Goal: Task Accomplishment & Management: Use online tool/utility

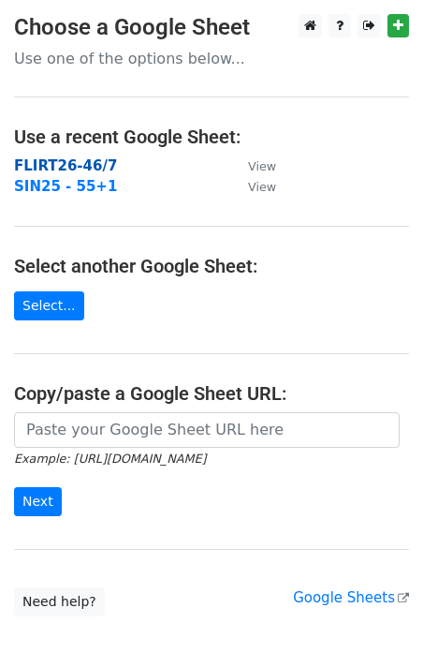
click at [52, 164] on strong "FLIRT26-46/7" at bounding box center [65, 165] width 103 height 17
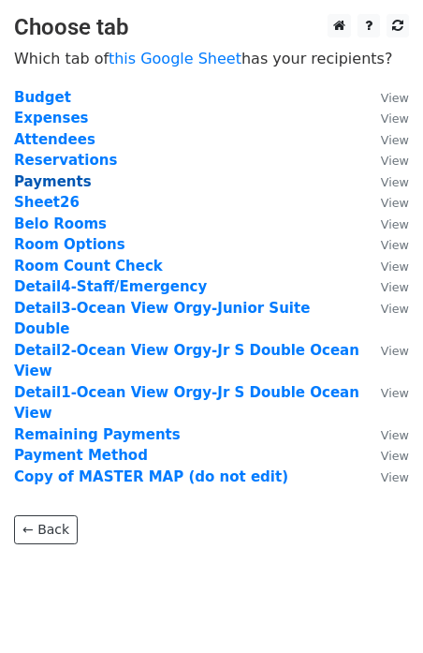
click at [52, 185] on strong "Payments" at bounding box center [53, 181] width 78 height 17
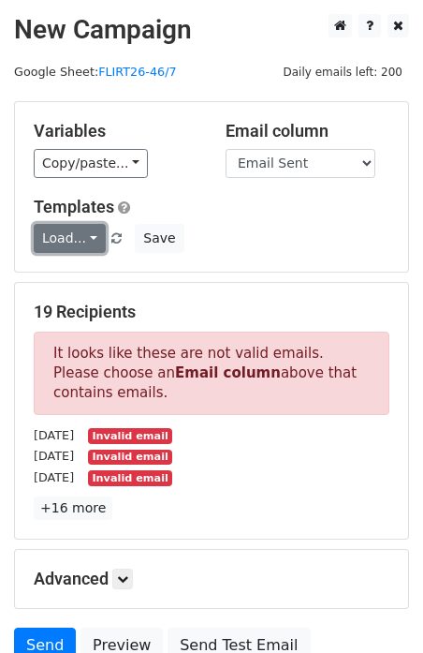
click at [70, 233] on link "Load..." at bounding box center [70, 238] width 72 height 29
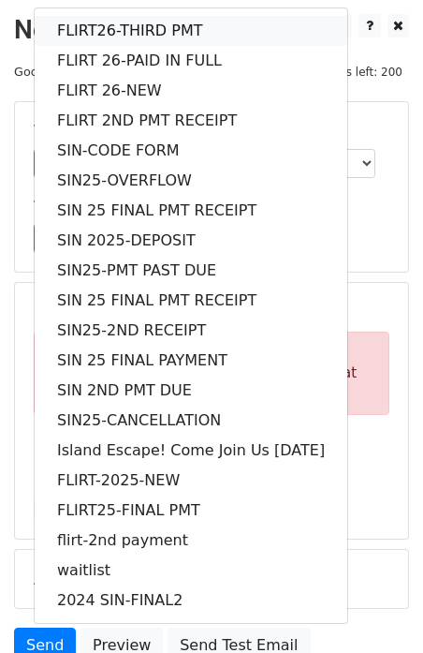
click at [118, 30] on link "FLIRT26-THIRD PMT" at bounding box center [191, 31] width 313 height 30
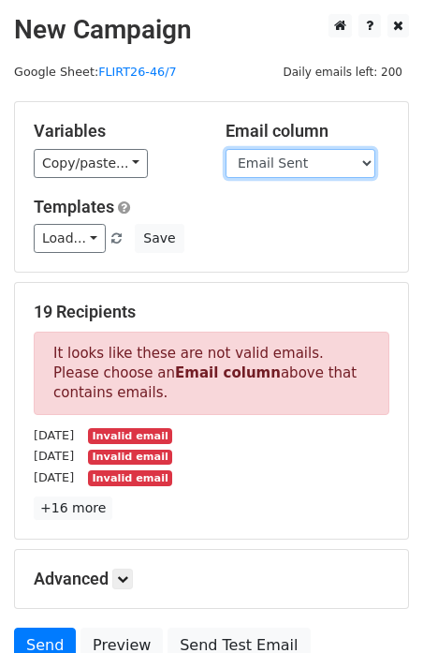
click at [278, 164] on select "Guest Date Type Method AmountDue AmountPaid TransactionFeeOverride TransactionF…" at bounding box center [301, 163] width 150 height 29
select select "Recipient"
click at [226, 149] on select "Guest Date Type Method AmountDue AmountPaid TransactionFeeOverride TransactionF…" at bounding box center [301, 163] width 150 height 29
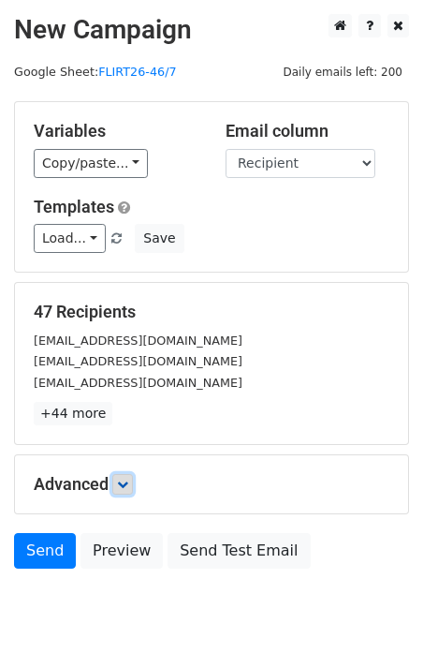
click at [125, 485] on icon at bounding box center [122, 484] width 11 height 11
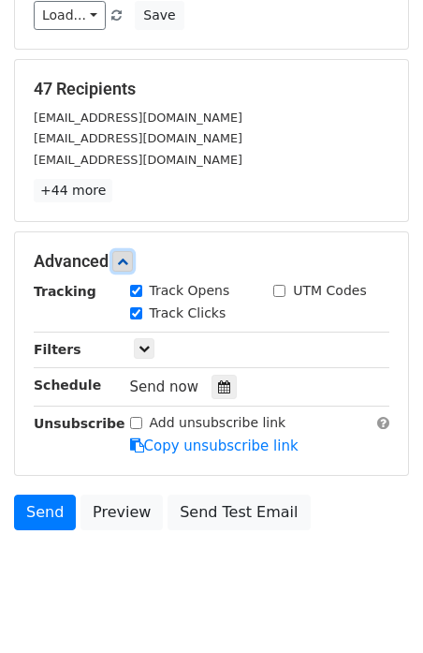
scroll to position [258, 0]
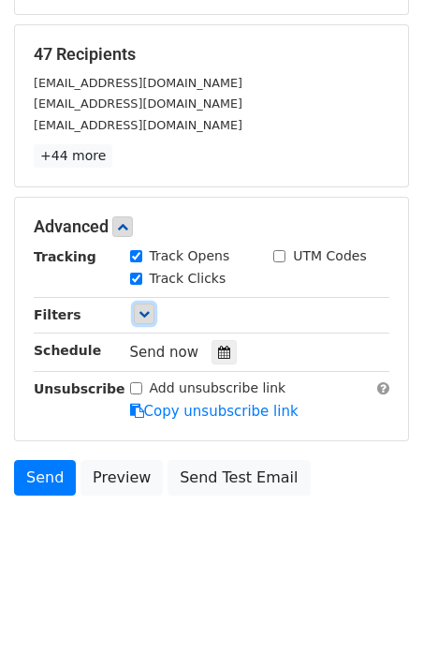
click at [149, 314] on link at bounding box center [144, 313] width 21 height 21
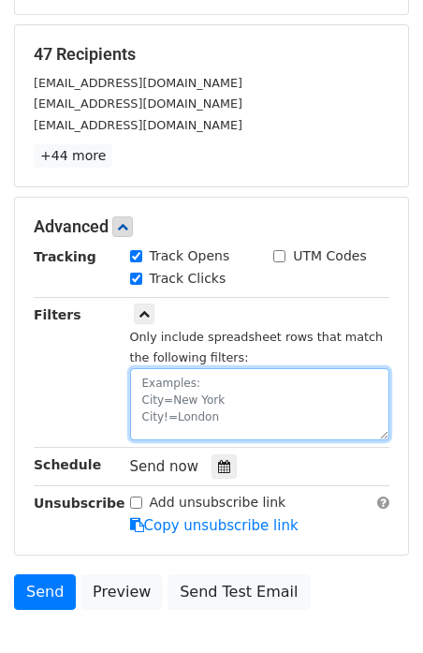
click at [168, 383] on textarea at bounding box center [260, 404] width 260 height 72
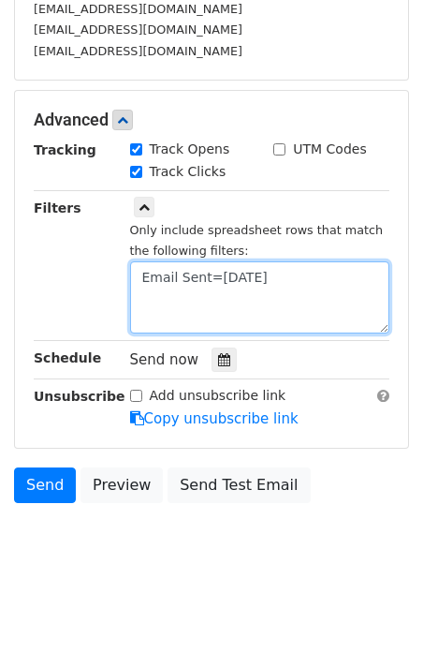
scroll to position [339, 0]
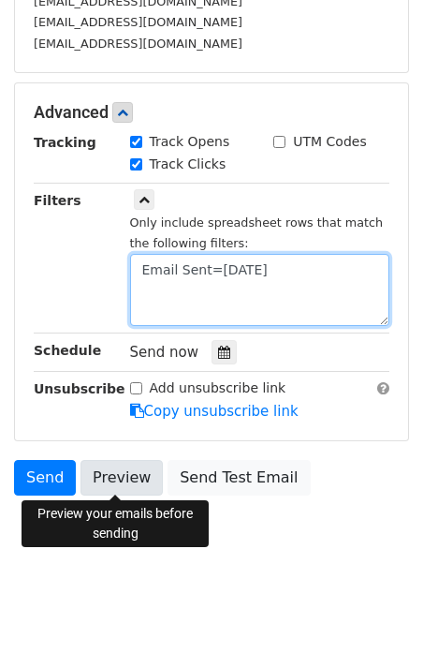
type textarea "Email Sent=10.07.25"
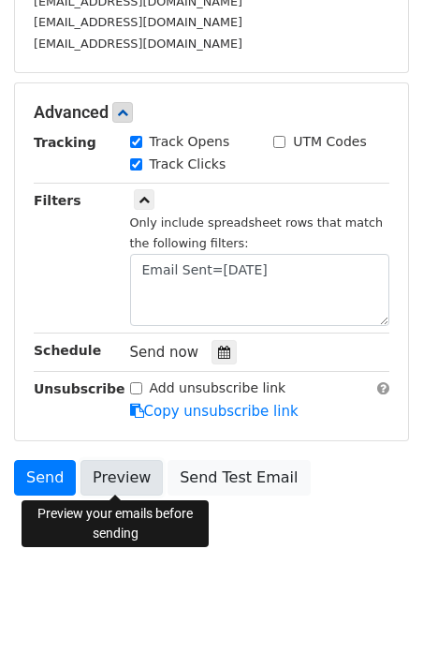
click at [121, 476] on link "Preview" at bounding box center [122, 478] width 82 height 36
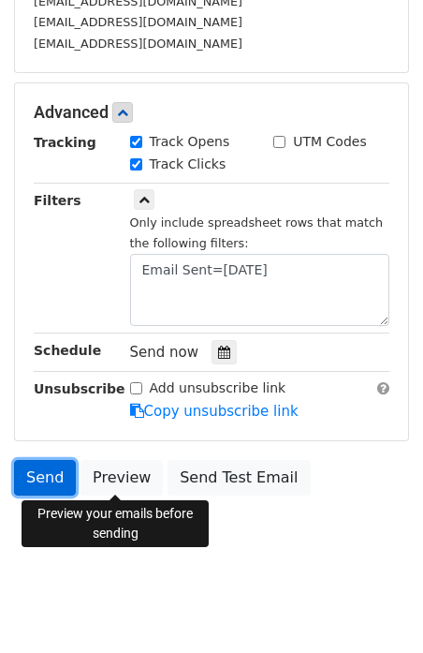
click at [34, 477] on link "Send" at bounding box center [45, 478] width 62 height 36
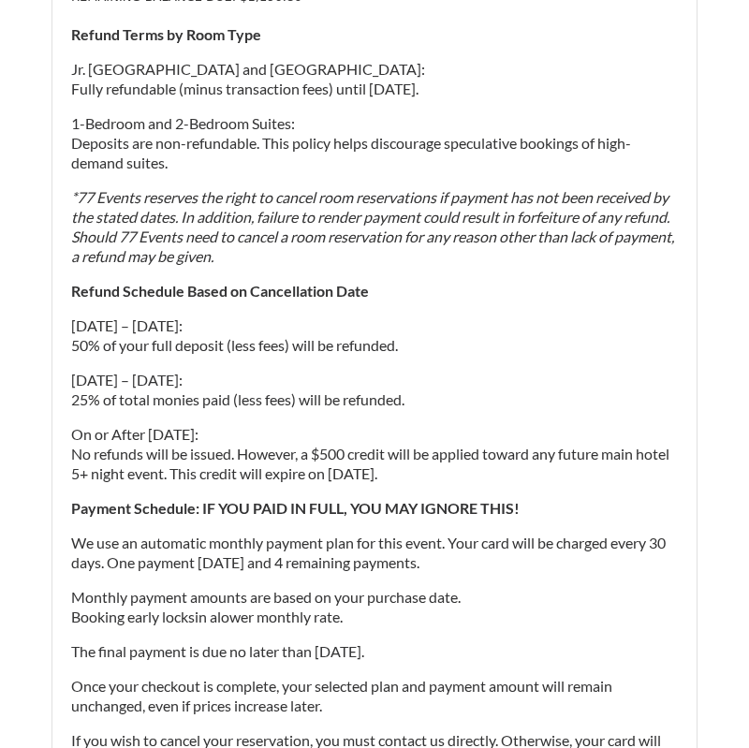
scroll to position [3446, 0]
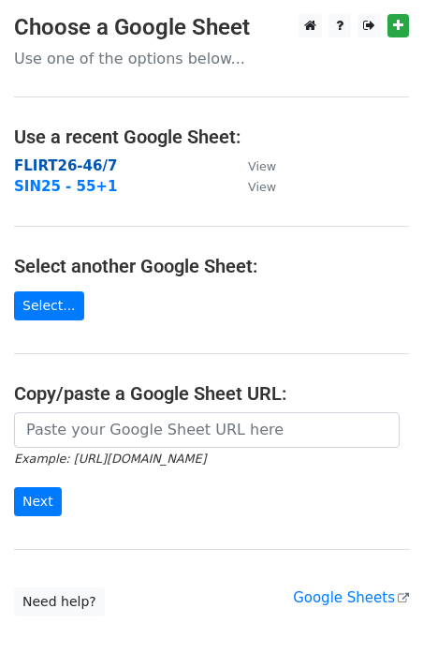
click at [31, 173] on strong "FLIRT26-46/7" at bounding box center [65, 165] width 103 height 17
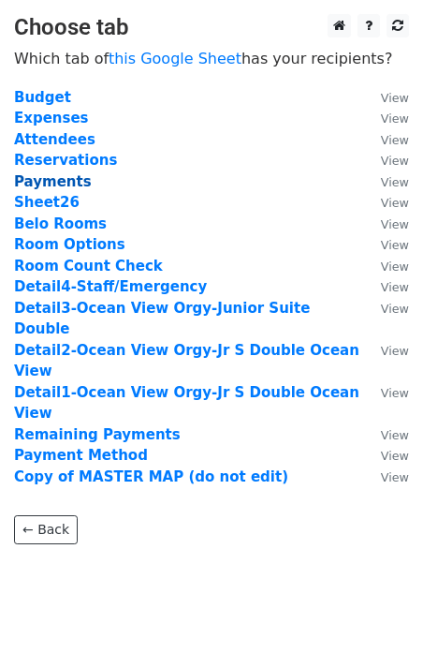
click at [57, 181] on strong "Payments" at bounding box center [53, 181] width 78 height 17
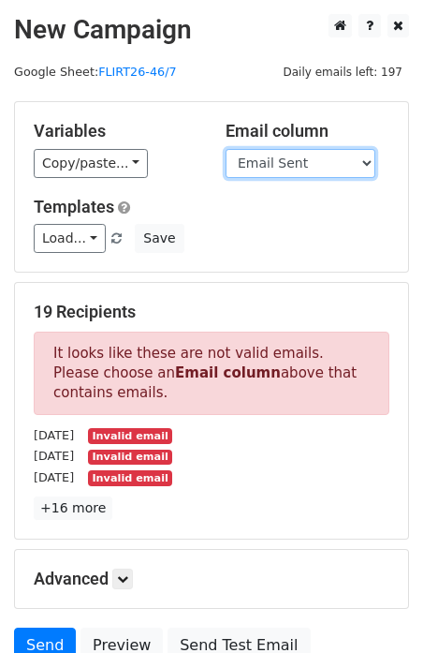
click at [270, 169] on select "Guest Date Type Method AmountDue AmountPaid TransactionFeeOverride TransactionF…" at bounding box center [301, 163] width 150 height 29
select select "Recipient"
click at [226, 149] on select "Guest Date Type Method AmountDue AmountPaid TransactionFeeOverride TransactionF…" at bounding box center [301, 163] width 150 height 29
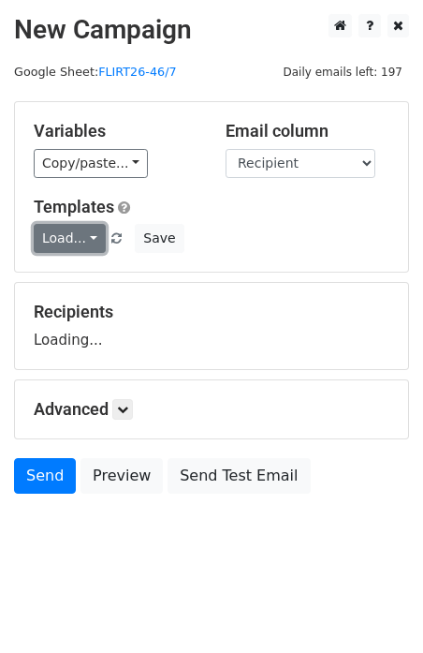
click at [89, 243] on link "Load..." at bounding box center [70, 238] width 72 height 29
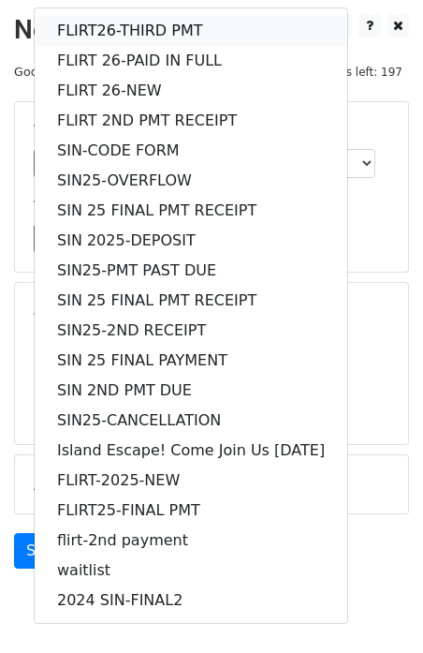
click at [96, 25] on link "FLIRT26-THIRD PMT" at bounding box center [191, 31] width 313 height 30
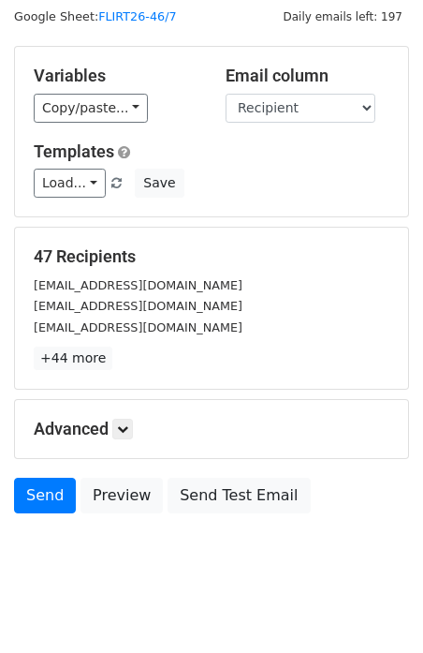
scroll to position [75, 0]
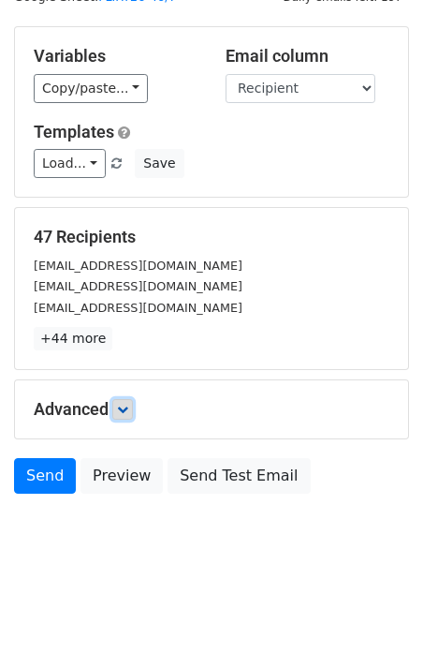
click at [125, 403] on link at bounding box center [122, 409] width 21 height 21
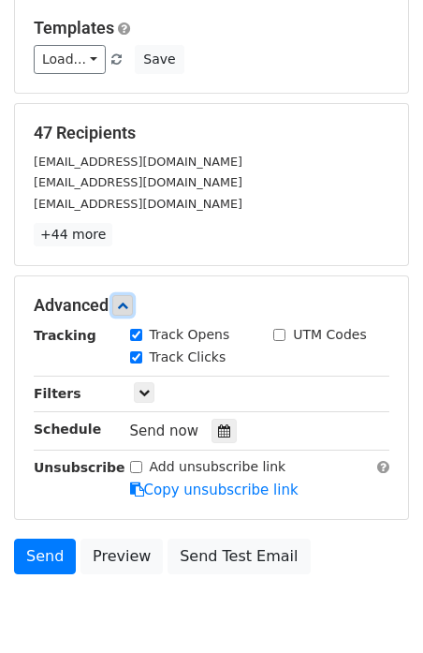
scroll to position [200, 0]
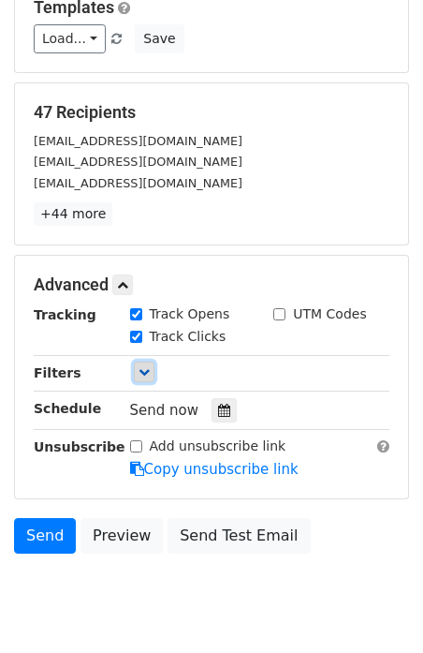
click at [146, 370] on icon at bounding box center [144, 371] width 11 height 11
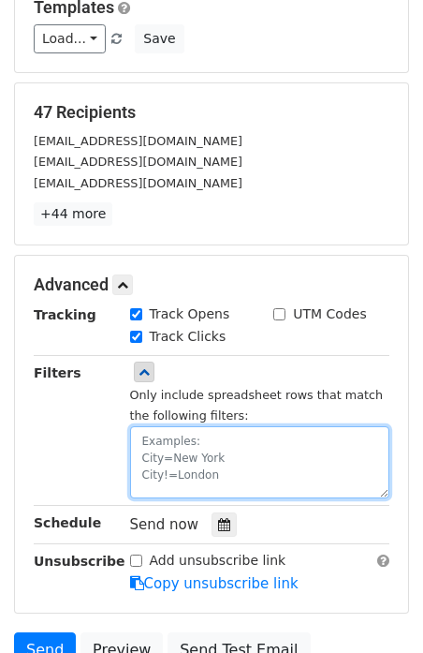
click at [169, 452] on textarea at bounding box center [260, 462] width 260 height 72
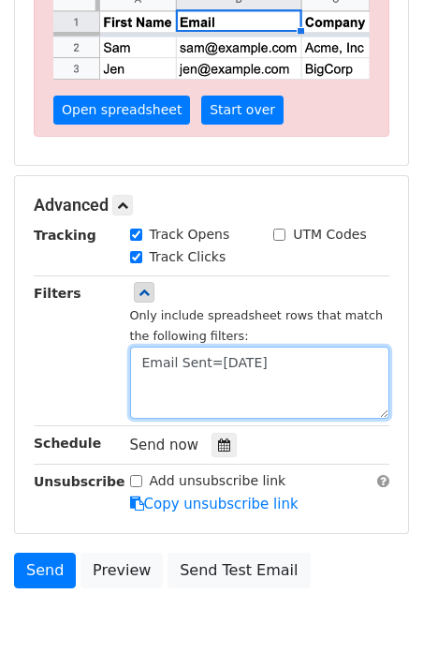
scroll to position [297, 0]
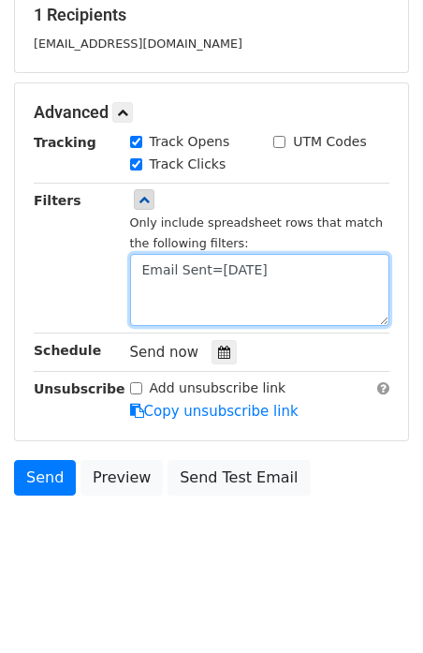
type textarea "Email Sent=10.06.25"
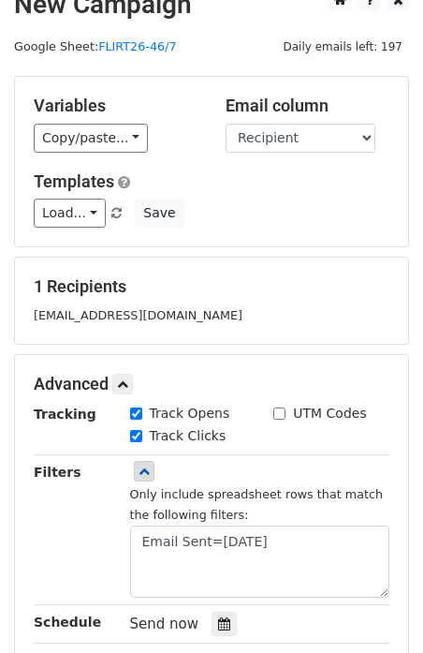
scroll to position [0, 0]
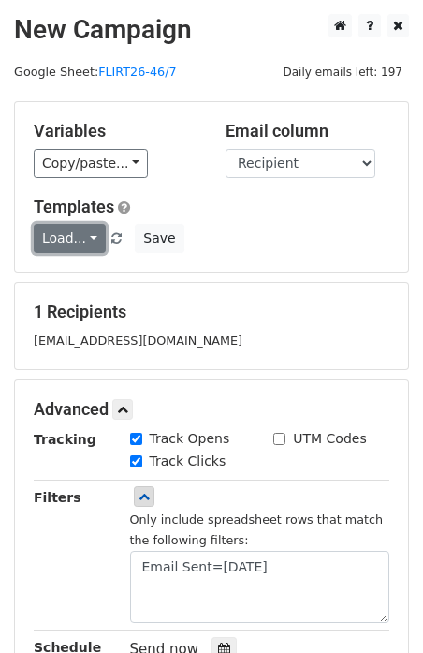
click at [92, 237] on link "Load..." at bounding box center [70, 238] width 72 height 29
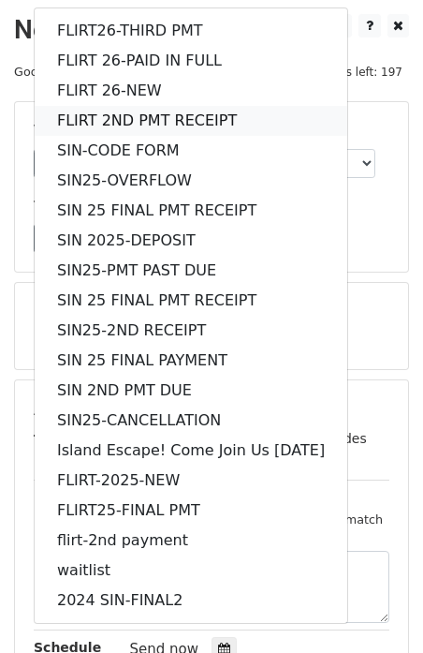
click at [89, 121] on link "FLIRT 2ND PMT RECEIPT" at bounding box center [191, 121] width 313 height 30
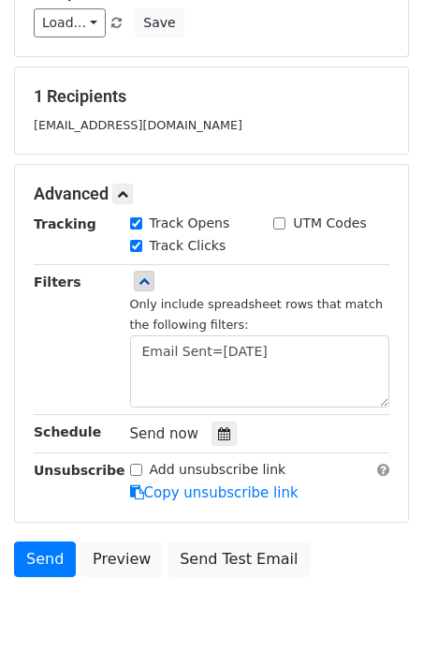
scroll to position [297, 0]
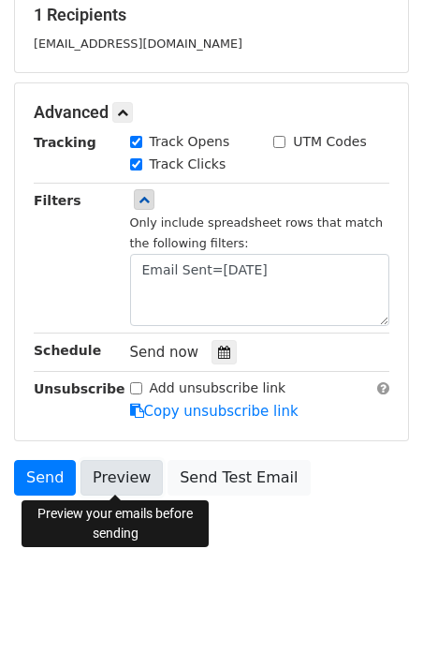
click at [114, 477] on link "Preview" at bounding box center [122, 478] width 82 height 36
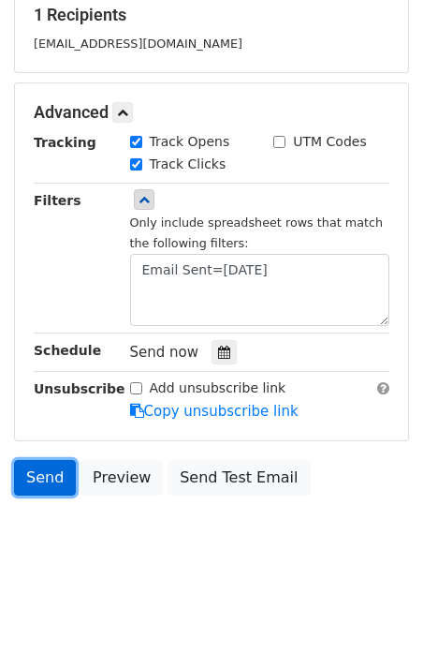
click at [37, 472] on link "Send" at bounding box center [45, 478] width 62 height 36
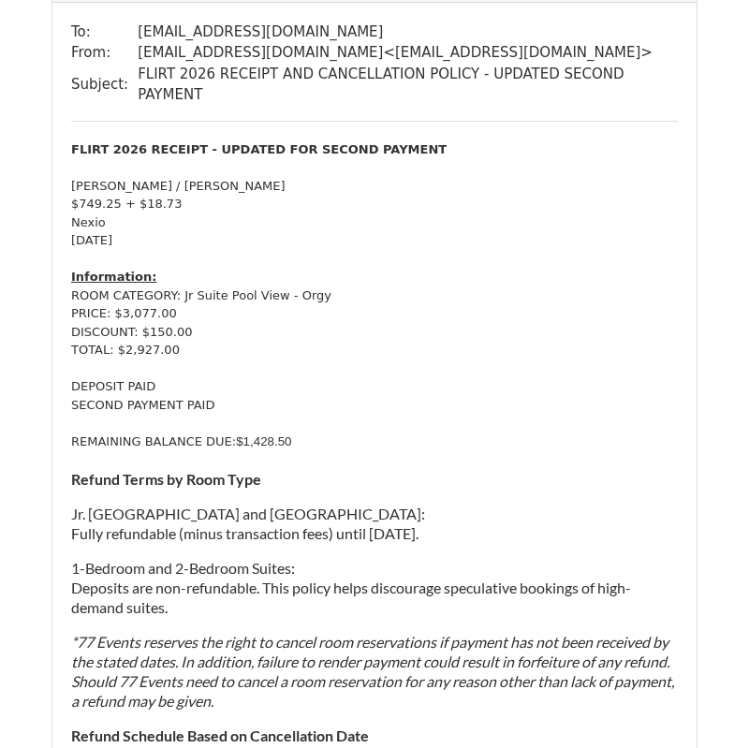
scroll to position [199, 0]
